Goal: Task Accomplishment & Management: Use online tool/utility

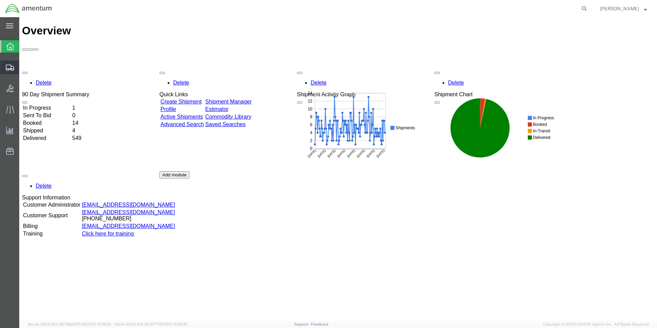
click at [0, 0] on span "Shipment Manager" at bounding box center [0, 0] width 0 height 0
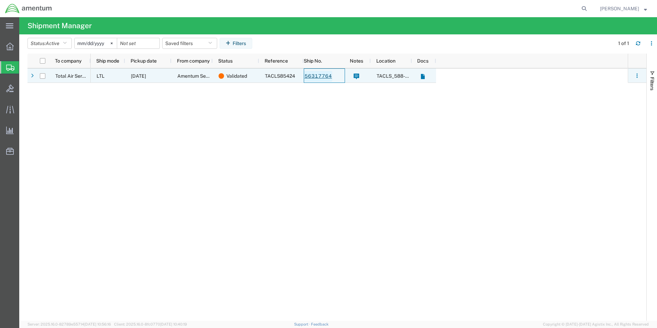
click at [316, 77] on link "56317764" at bounding box center [318, 76] width 28 height 11
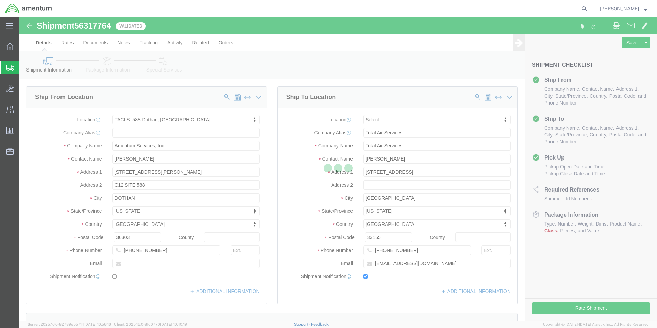
select select "42706"
select select
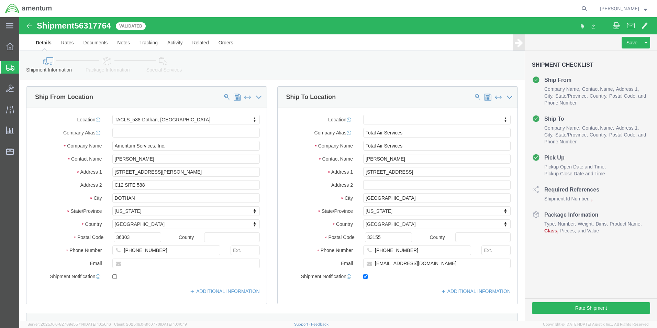
click link "Package Information"
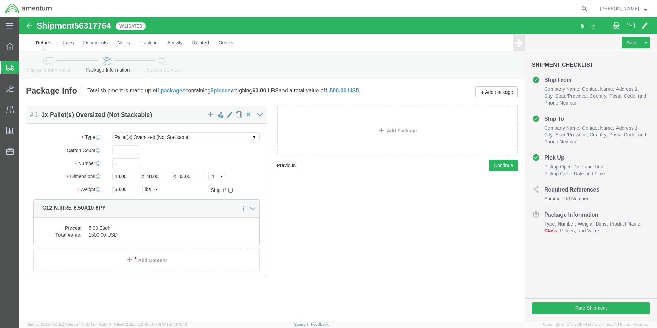
click link "Special Services"
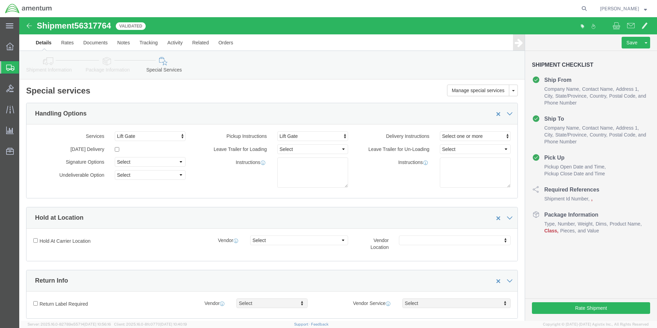
click icon
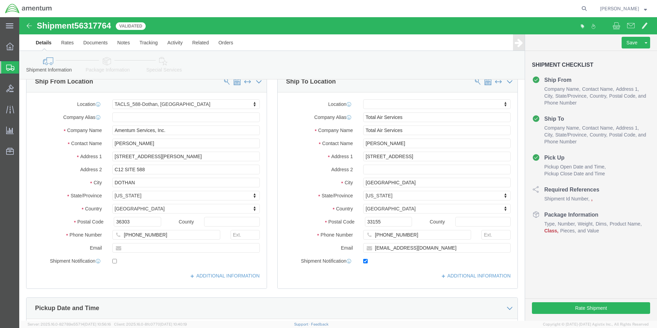
scroll to position [12, 0]
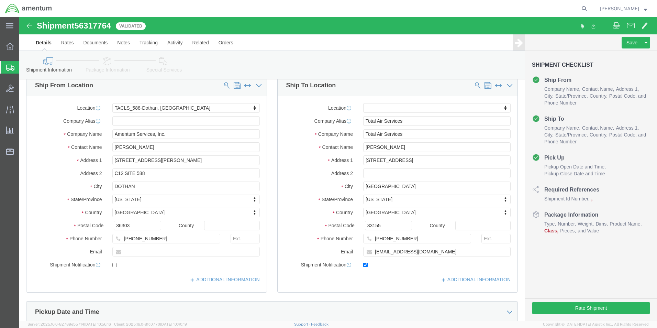
click icon
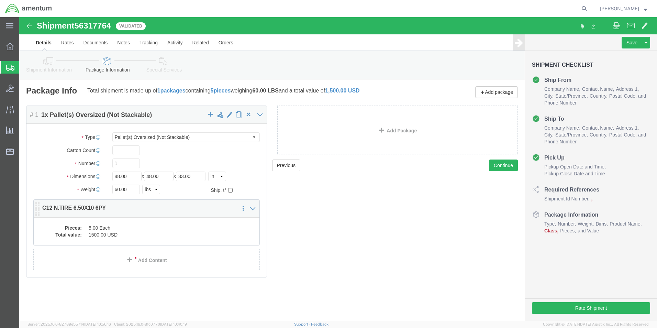
click div
click icon
click span
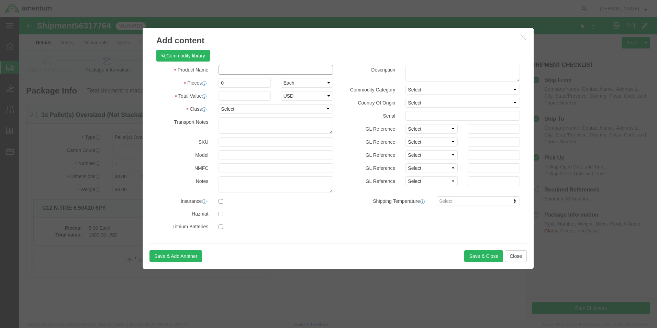
click input "text"
type input "C12 N.TIRE 6.50X10 6PY"
type input "1500"
type input "6.50X10-6PLY"
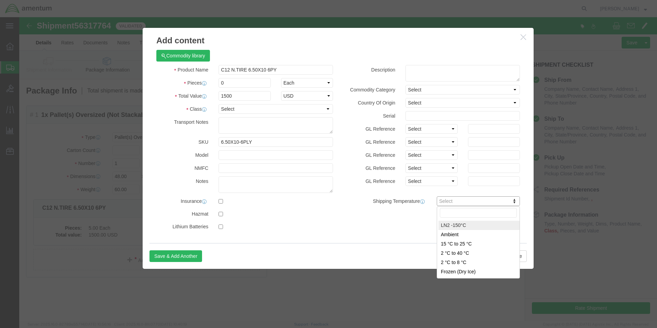
drag, startPoint x: 218, startPoint y: 64, endPoint x: 208, endPoint y: 65, distance: 10.3
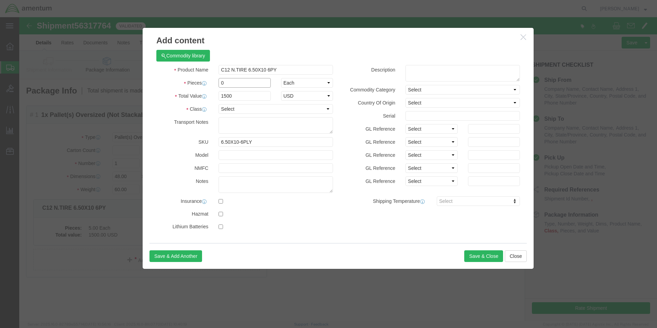
drag, startPoint x: 212, startPoint y: 64, endPoint x: 188, endPoint y: 64, distance: 23.7
click div "Pieces 0 Select Bag Barrels 100Board Feet Bottle Box Blister Pack Carats Can Ca…"
type input "6"
type input "9000"
drag, startPoint x: 324, startPoint y: 214, endPoint x: 388, endPoint y: 220, distance: 64.5
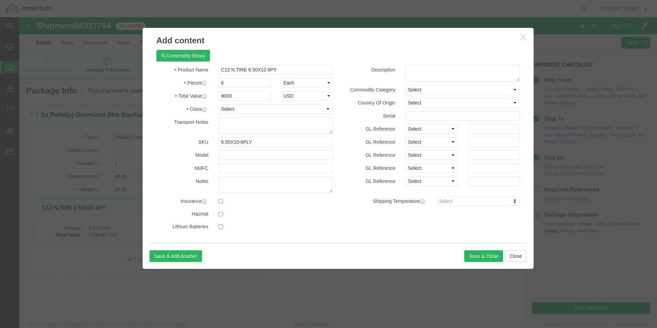
click div "Product Name C12 N.TIRE 6.50X10 6PY Pieces 6 Select Bag Barrels 100Board Feet B…"
click button "Save & Close"
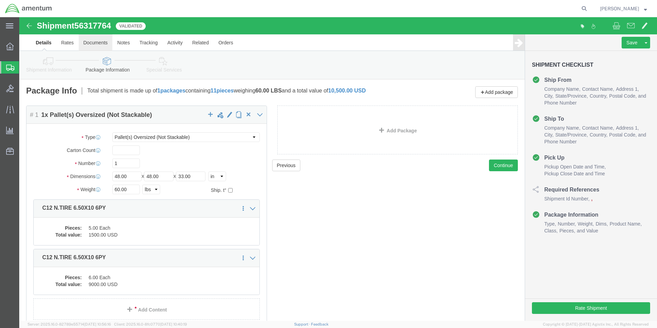
click link "Documents"
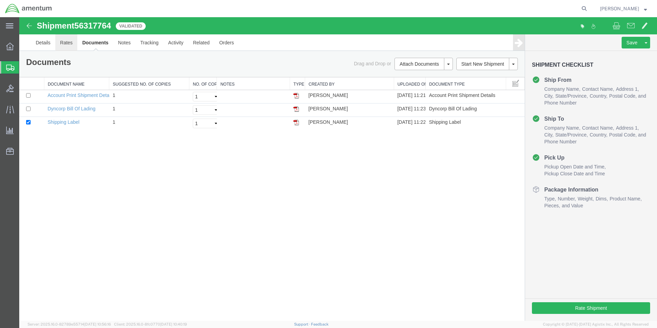
click at [63, 45] on link "Rates" at bounding box center [66, 42] width 22 height 16
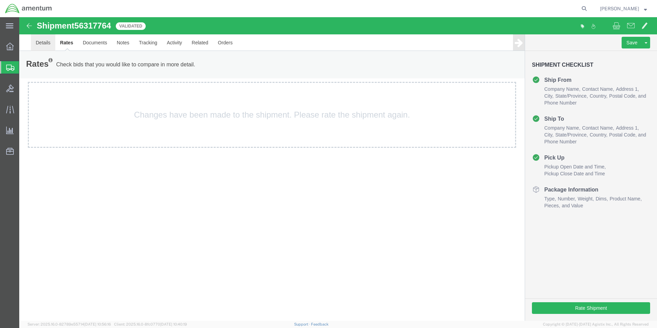
click at [40, 44] on link "Details" at bounding box center [43, 42] width 24 height 16
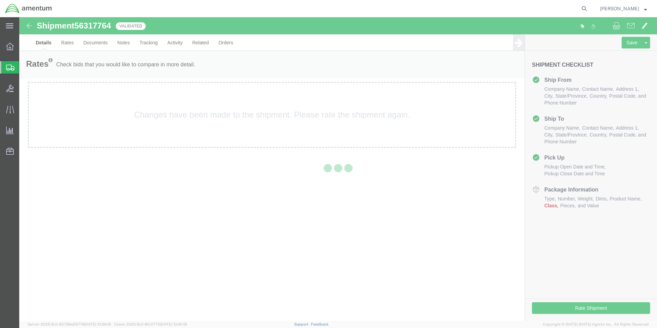
select select "42706"
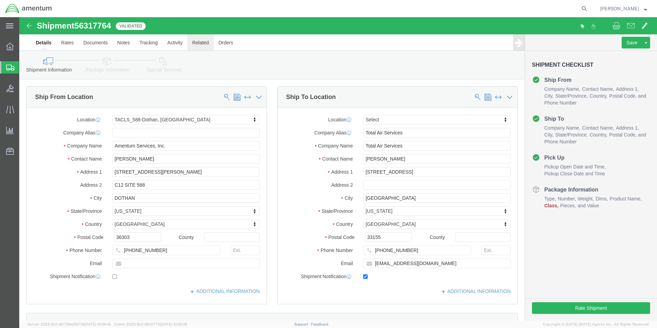
click link "Related"
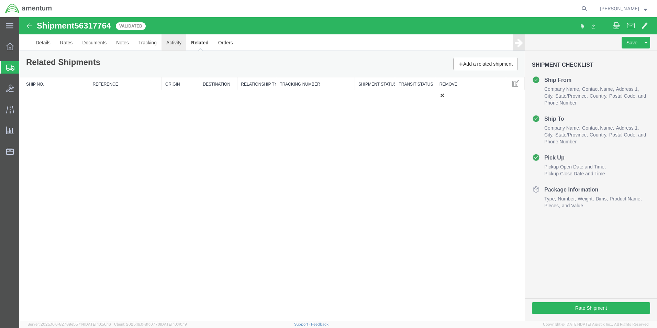
click at [170, 44] on link "Activity" at bounding box center [174, 42] width 25 height 16
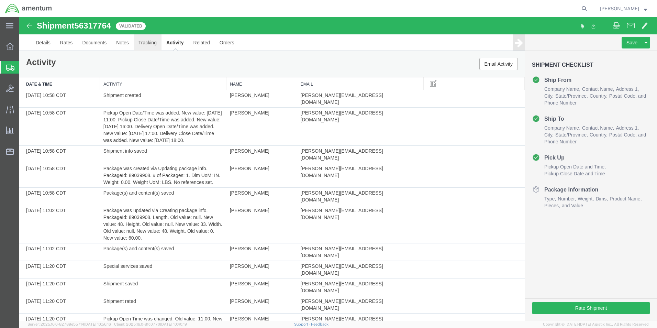
click at [150, 44] on link "Tracking" at bounding box center [148, 42] width 28 height 16
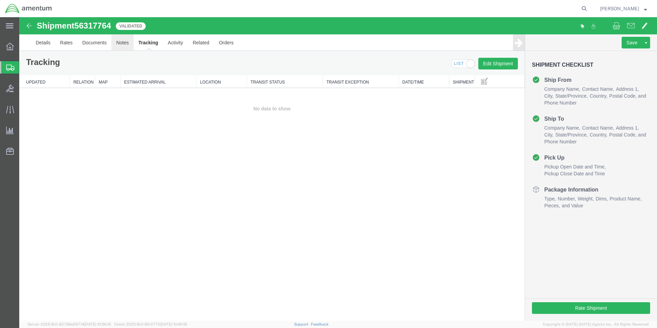
click at [116, 44] on link "Notes" at bounding box center [122, 42] width 22 height 16
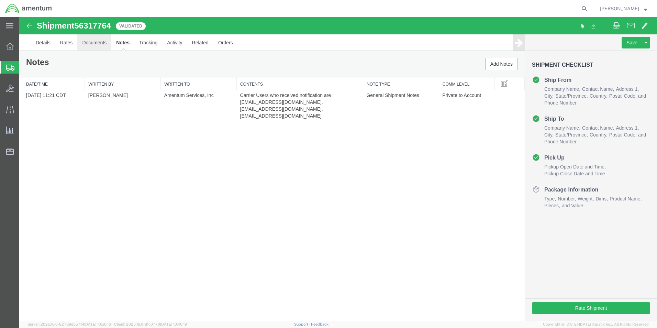
click at [100, 44] on link "Documents" at bounding box center [94, 42] width 34 height 16
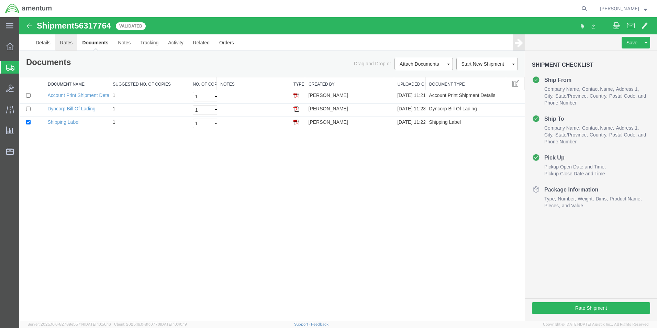
click at [68, 41] on link "Rates" at bounding box center [66, 42] width 22 height 16
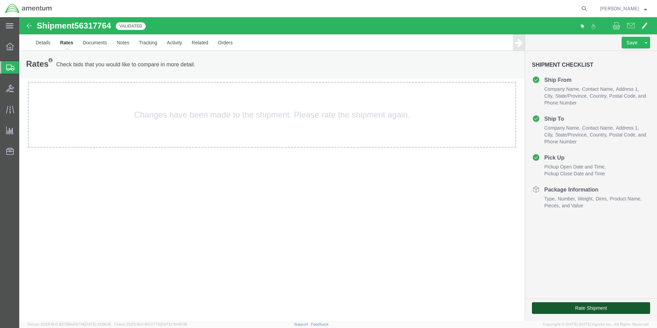
click at [544, 306] on button "Rate Shipment" at bounding box center [591, 308] width 118 height 12
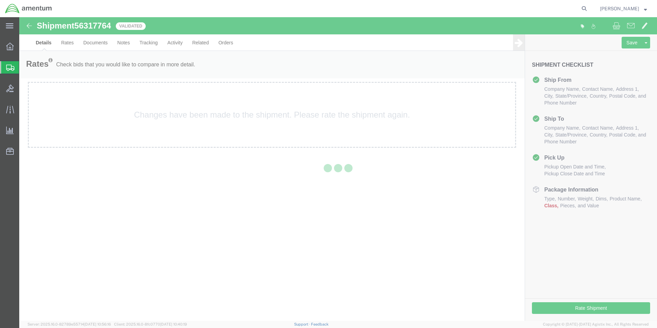
select select "42706"
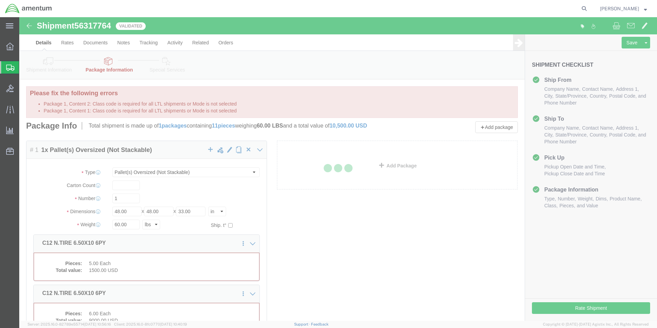
select select "PONS"
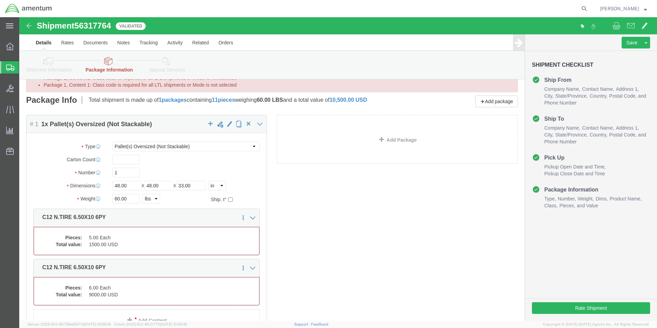
scroll to position [91, 0]
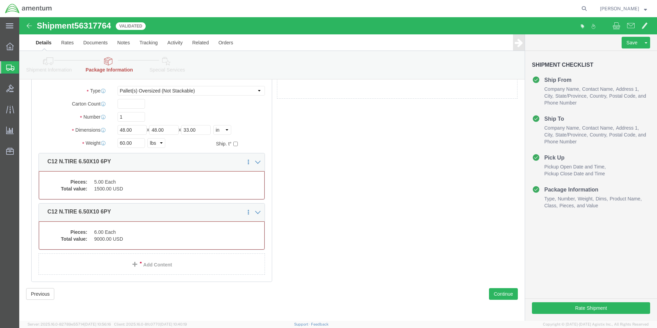
drag, startPoint x: 221, startPoint y: 186, endPoint x: 226, endPoint y: 195, distance: 10.6
click div "Package Content # 1 1 x Pallet(s) Oversized (Not Stackable) Package Type Select…"
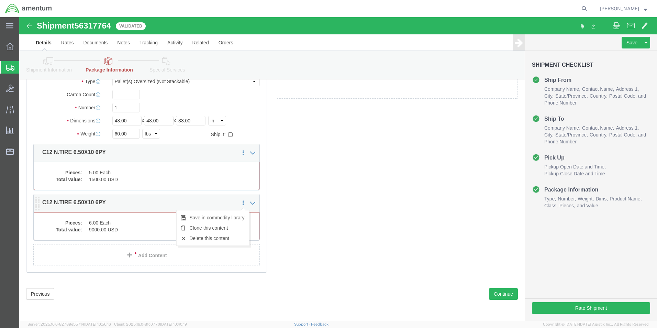
click icon
click link "Delete this content"
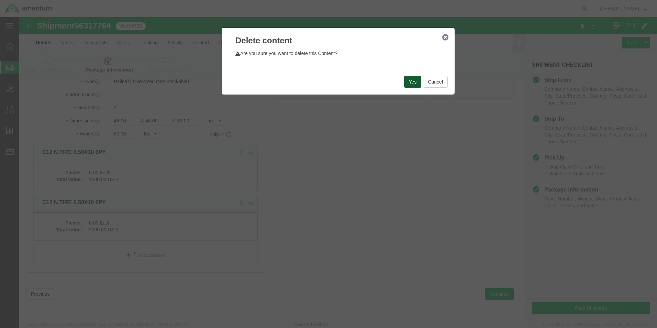
click button "Yes"
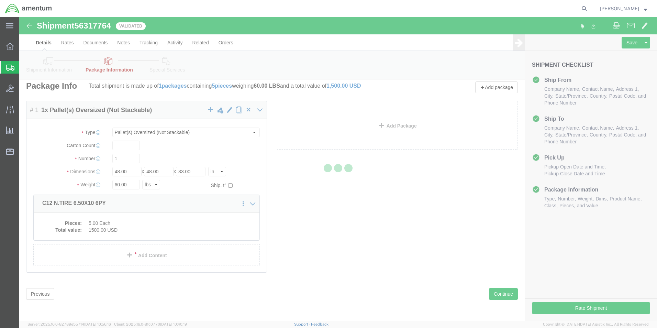
scroll to position [0, 0]
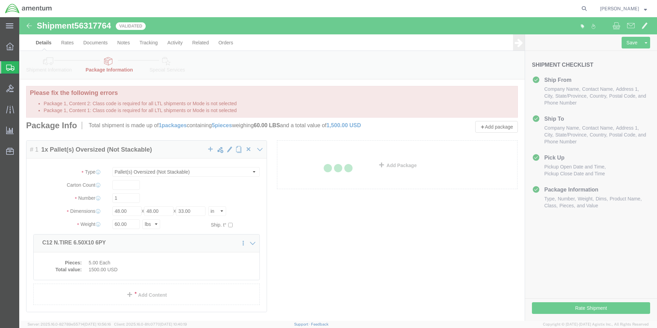
select select "PONS"
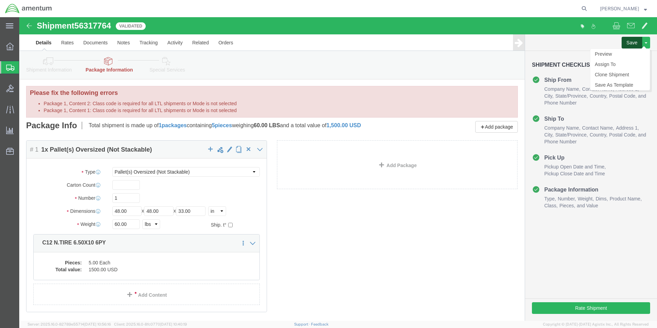
click button "Save"
click icon
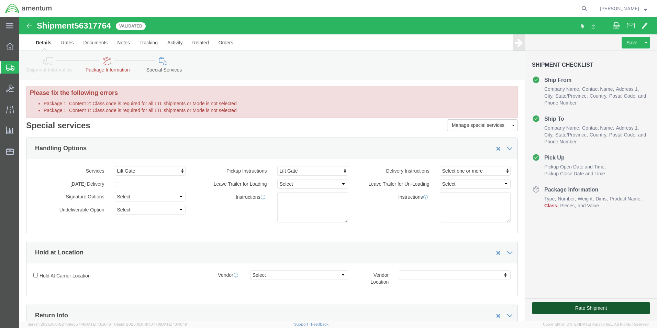
click button "Rate Shipment"
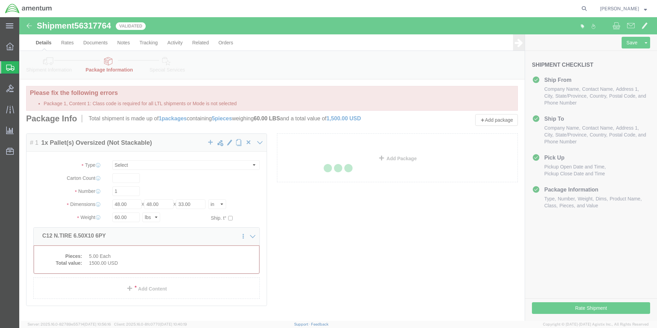
select select "PONS"
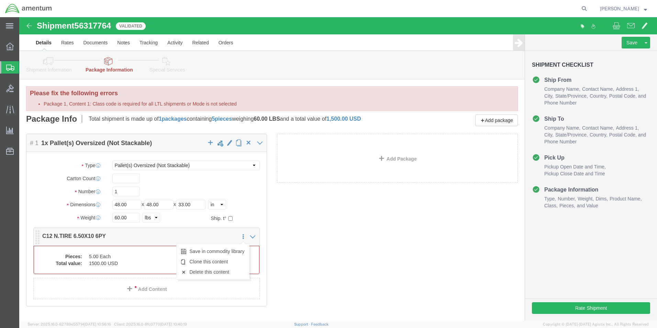
click link
click link "Delete this content"
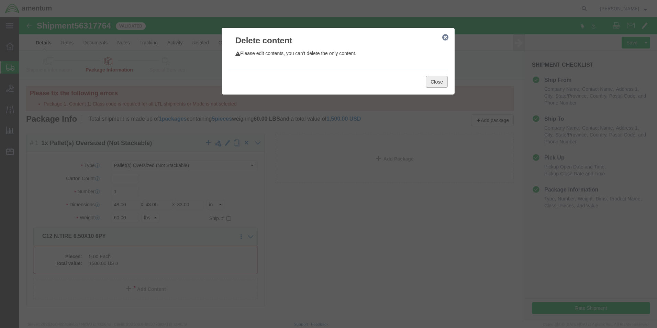
click button "Close"
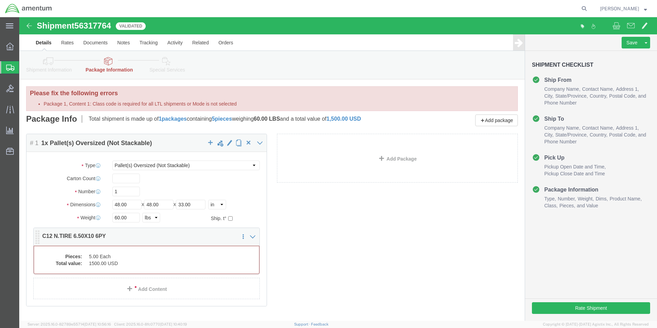
click dd "1500.00 USD"
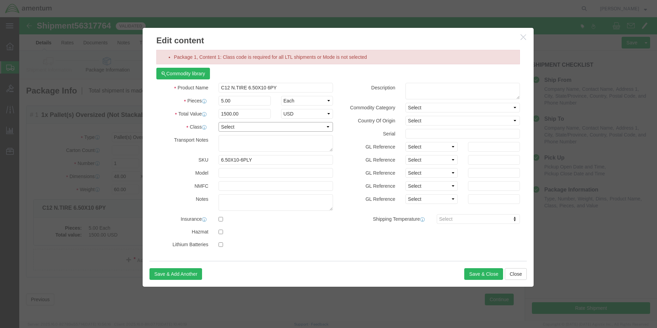
click select "Select 50 55 60 65 70 85 92.5 100 125 175 250 300 400"
select select "55"
click select "Select 50 55 60 65 70 85 92.5 100 125 175 250 300 400"
click button "Save & Close"
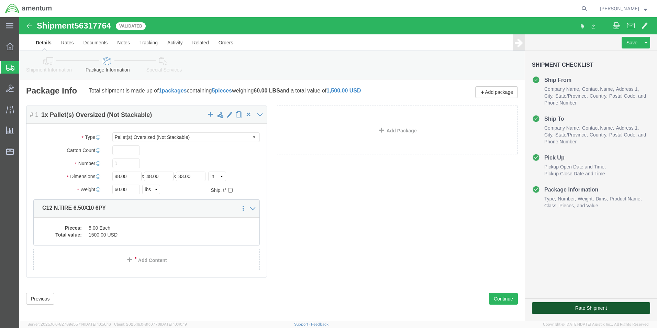
click button "Rate Shipment"
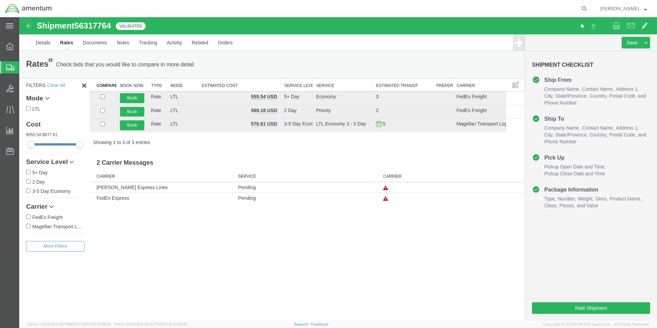
click at [28, 109] on input "LTL" at bounding box center [28, 108] width 4 height 4
checkbox input "true"
click at [73, 161] on icon at bounding box center [71, 161] width 5 height 5
click at [29, 170] on input "5+ Day" at bounding box center [28, 172] width 4 height 4
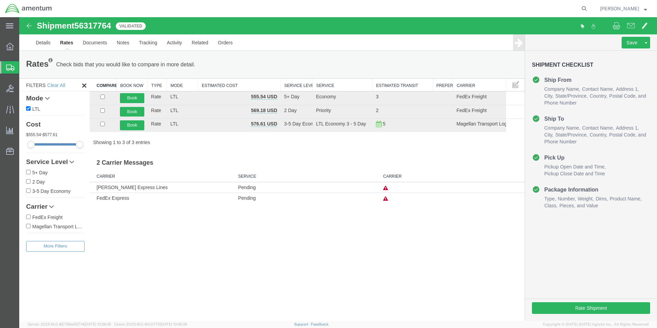
checkbox input "true"
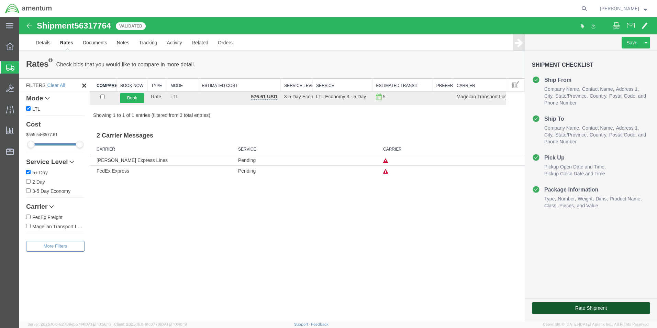
click at [552, 310] on button "Rate Shipment" at bounding box center [591, 308] width 118 height 12
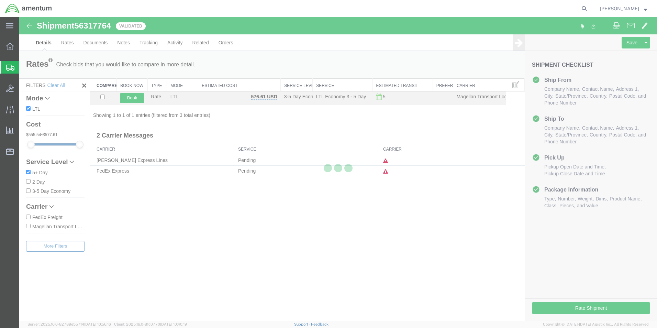
select select "42706"
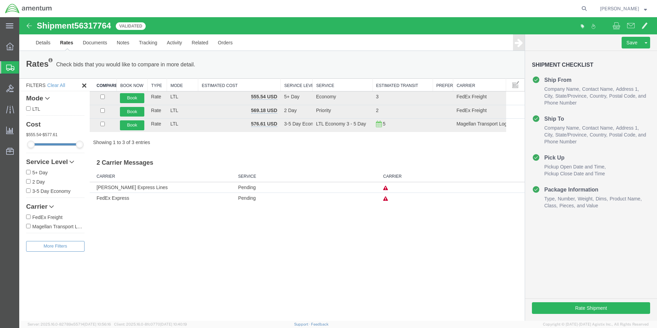
click at [30, 107] on input "LTL" at bounding box center [28, 108] width 4 height 4
checkbox input "true"
click at [567, 306] on button "Rate Shipment" at bounding box center [591, 308] width 118 height 12
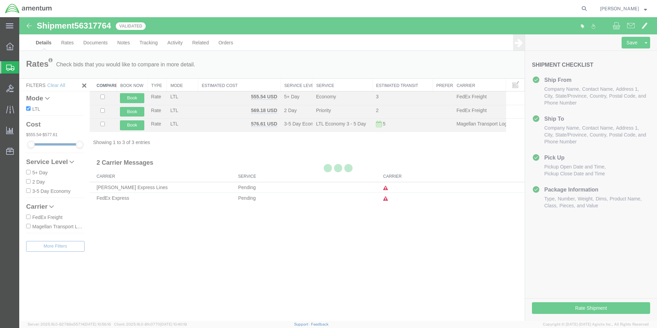
select select "42706"
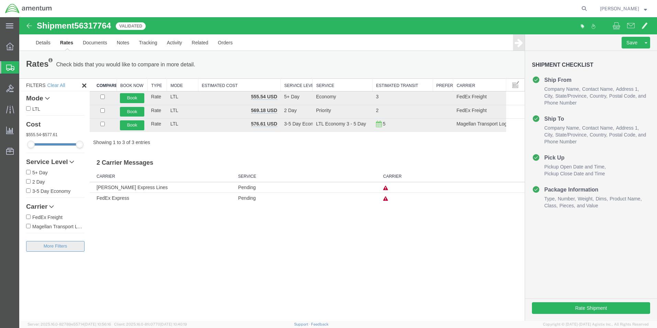
click at [70, 246] on button "Filters" at bounding box center [55, 246] width 58 height 11
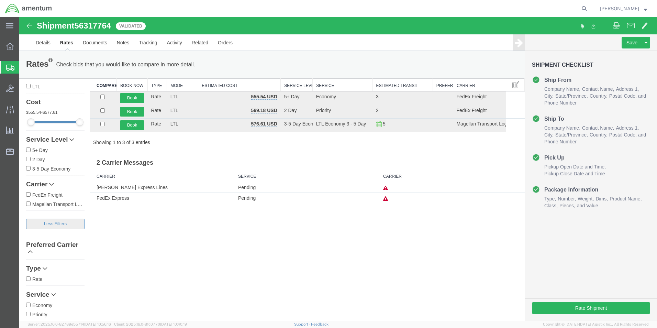
scroll to position [34, 0]
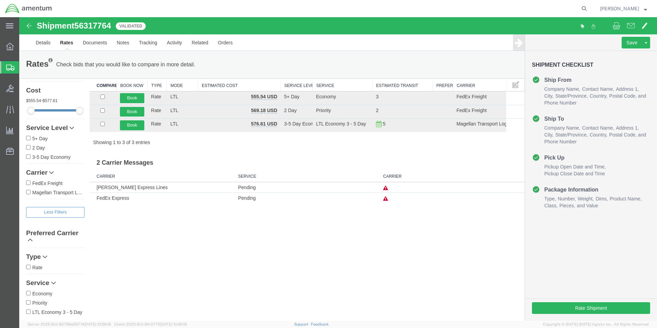
click at [27, 311] on input "LTL Economy 3 - 5 Day" at bounding box center [28, 311] width 4 height 4
checkbox input "true"
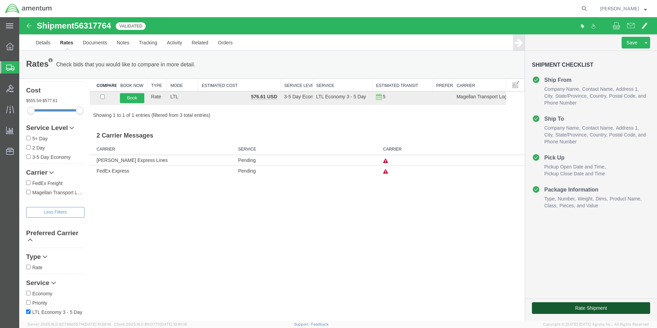
click at [546, 309] on button "Rate Shipment" at bounding box center [591, 308] width 118 height 12
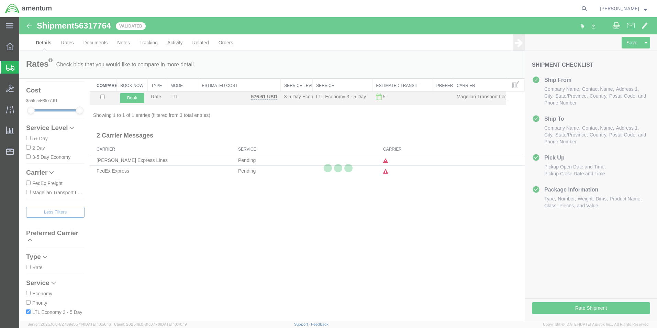
select select "42706"
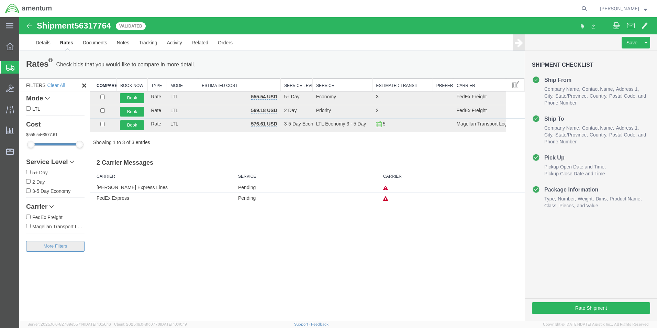
click at [54, 248] on button "Filters" at bounding box center [55, 246] width 58 height 11
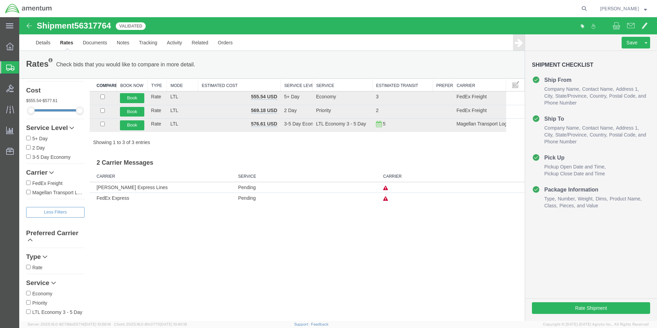
click at [27, 294] on input "Economy" at bounding box center [28, 293] width 4 height 4
checkbox input "true"
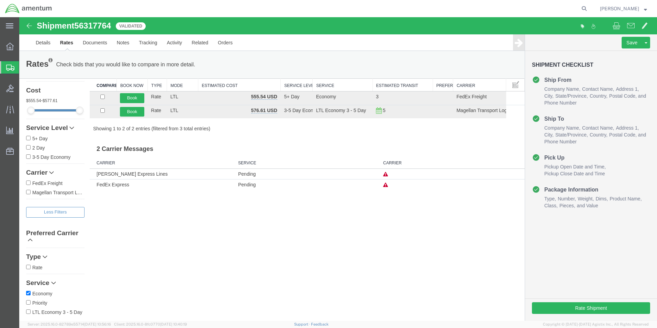
click at [574, 315] on div "Rate Shipment" at bounding box center [591, 309] width 132 height 22
click at [577, 311] on button "Rate Shipment" at bounding box center [591, 308] width 118 height 12
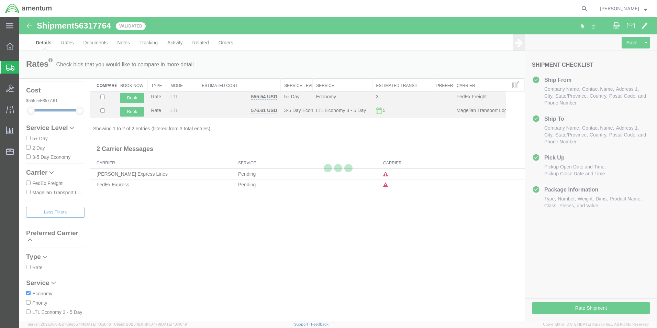
select select "42706"
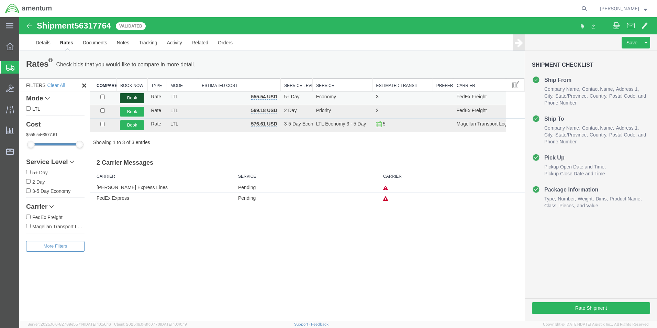
click at [130, 96] on button "Book" at bounding box center [132, 98] width 24 height 10
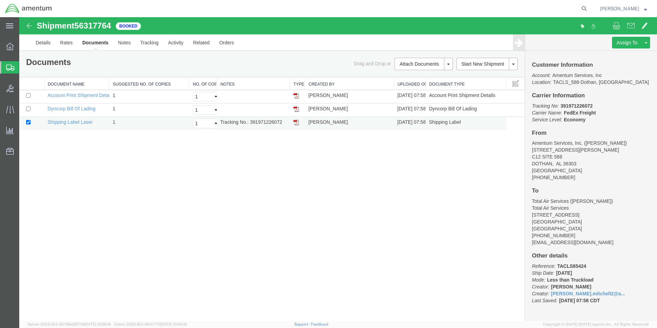
click at [297, 123] on img at bounding box center [295, 122] width 5 height 5
click at [68, 45] on link "Rates" at bounding box center [66, 42] width 22 height 16
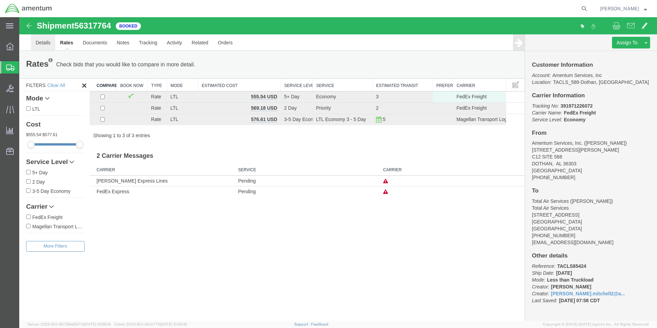
click at [45, 45] on link "Details" at bounding box center [43, 42] width 24 height 16
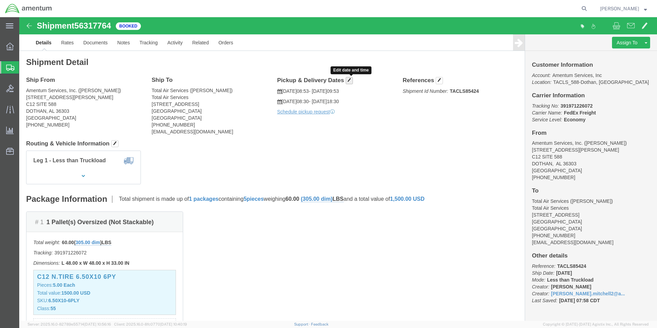
click span "button"
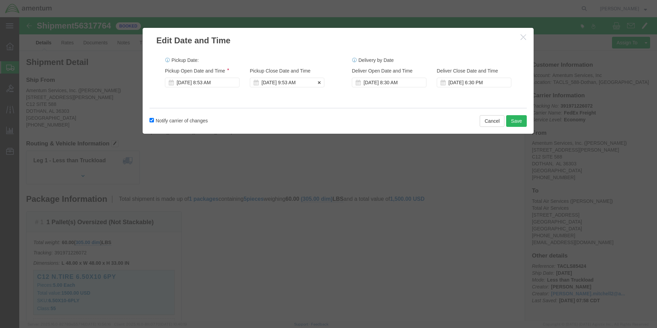
click div "[DATE] 9:53 AM"
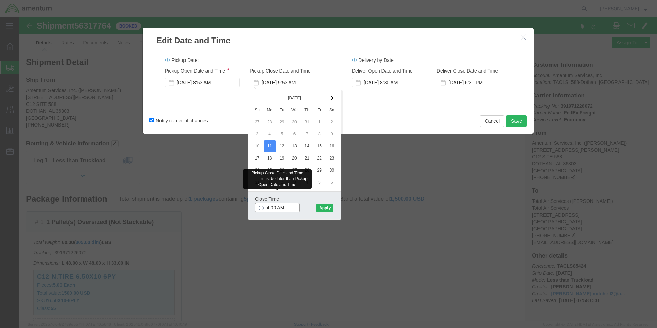
type input "4:00 PM"
click button "Apply"
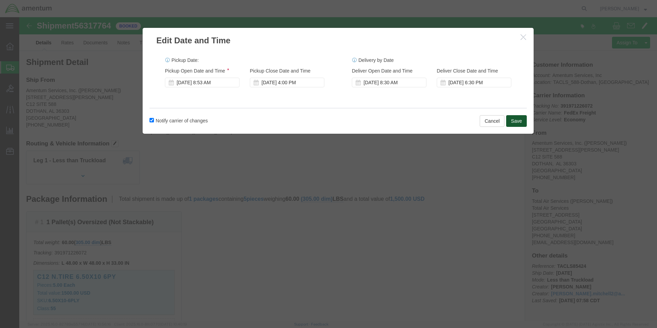
click button "Save"
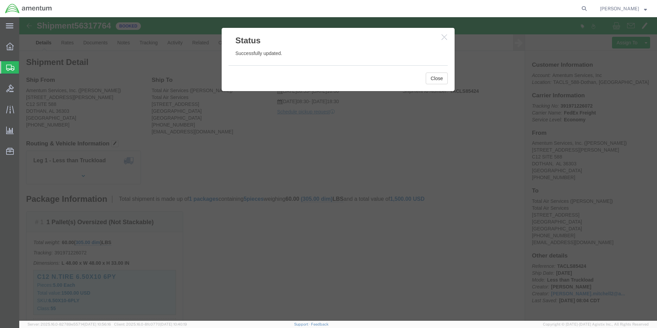
click icon "button"
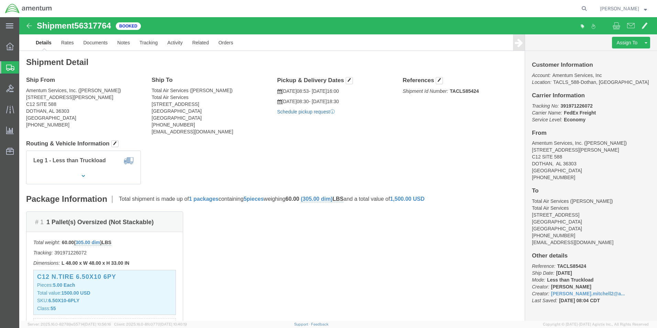
click link "Schedule pickup request"
